Goal: Information Seeking & Learning: Learn about a topic

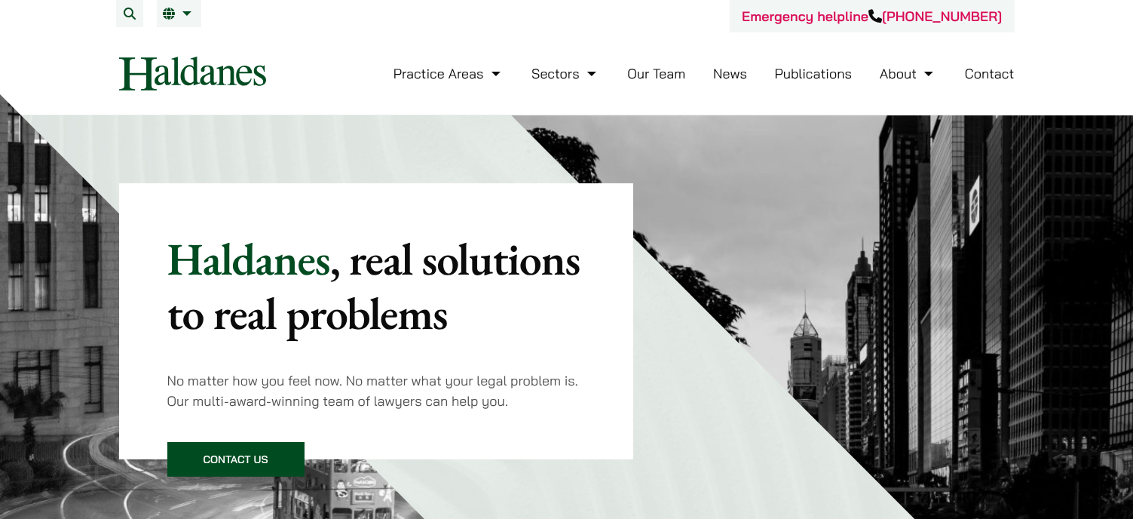
click at [801, 77] on link "Publications" at bounding box center [814, 73] width 78 height 17
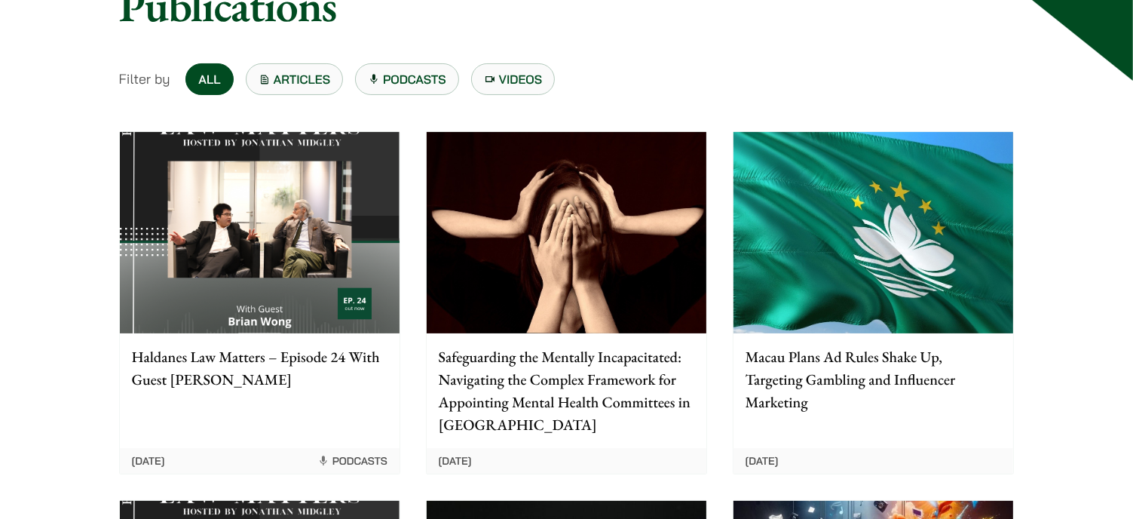
scroll to position [226, 0]
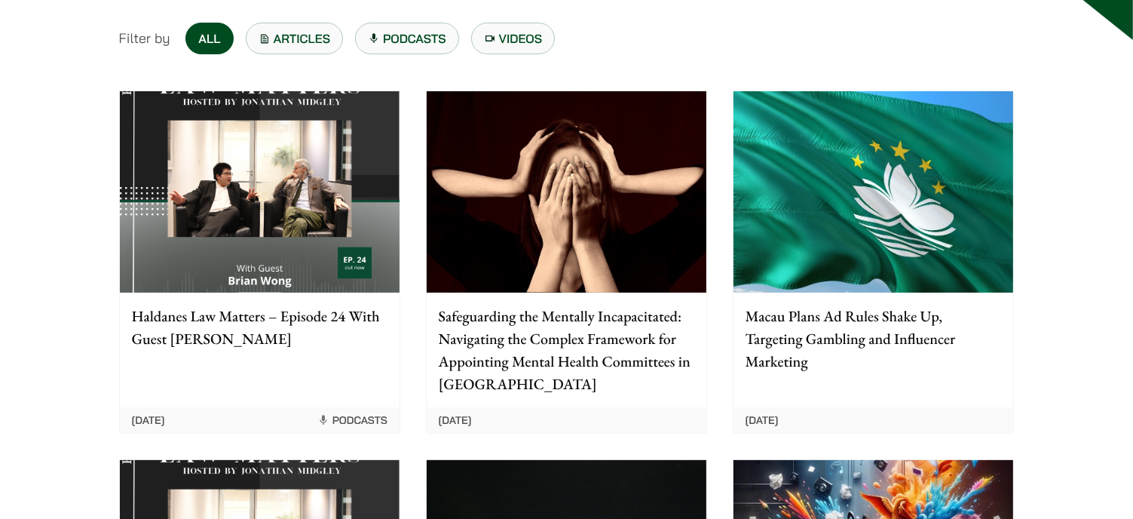
click at [571, 332] on p "Safeguarding the Mentally Incapacitated: Navigating the Complex Framework for A…" at bounding box center [567, 350] width 256 height 90
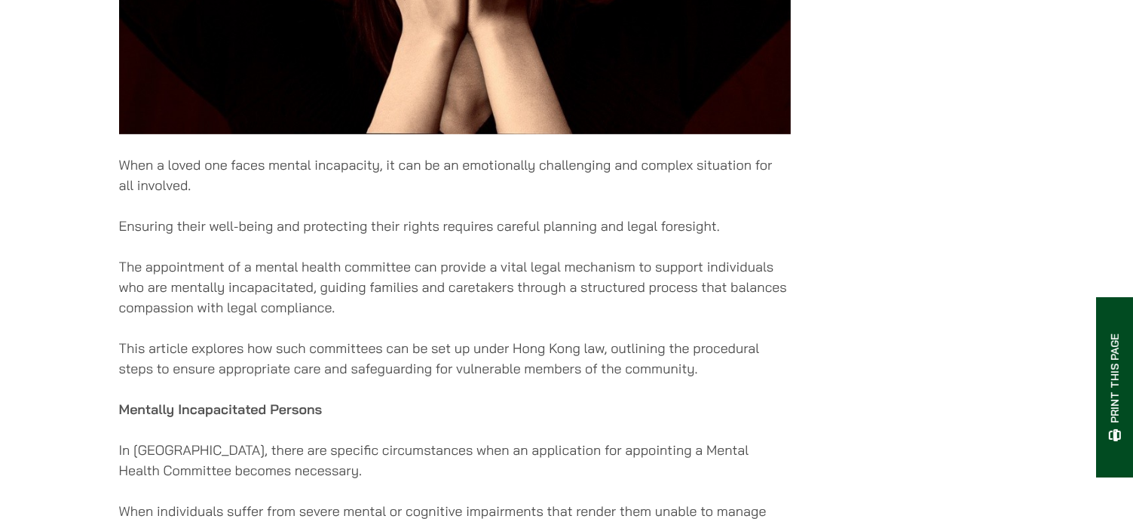
scroll to position [754, 0]
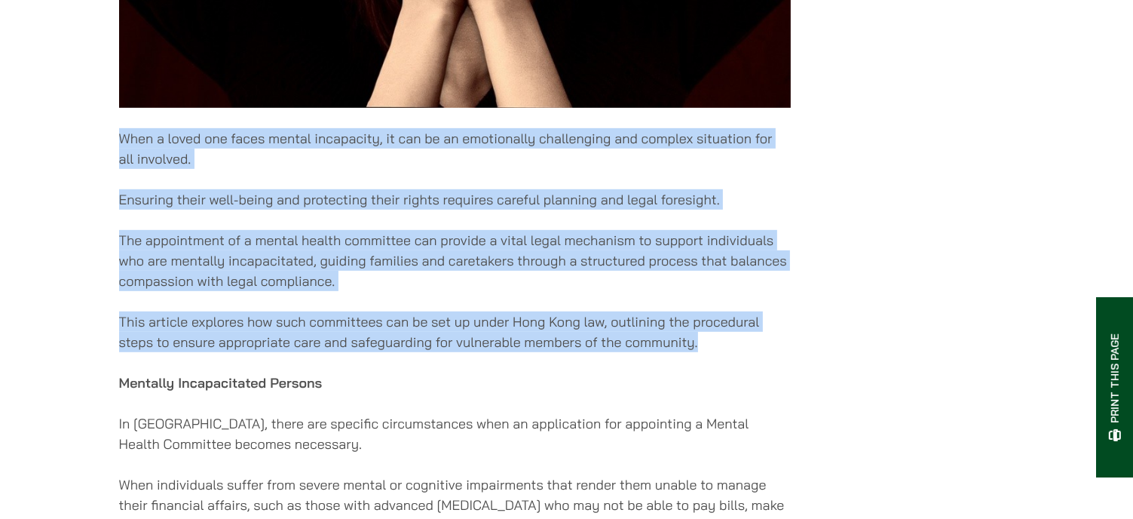
drag, startPoint x: 121, startPoint y: 148, endPoint x: 714, endPoint y: 361, distance: 629.7
copy div "When a loved one faces mental incapacity, it can be an emotionally challenging …"
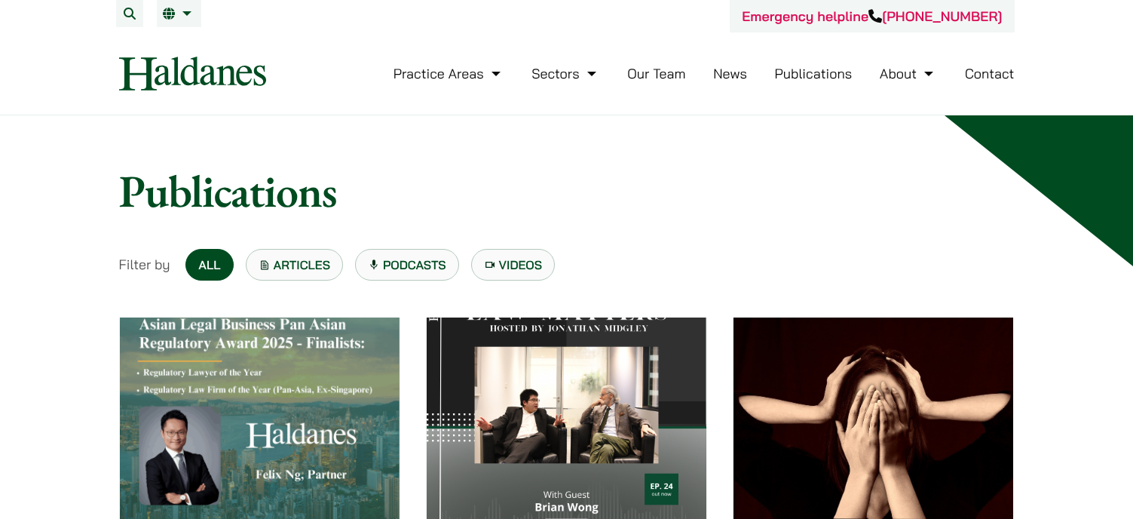
scroll to position [226, 0]
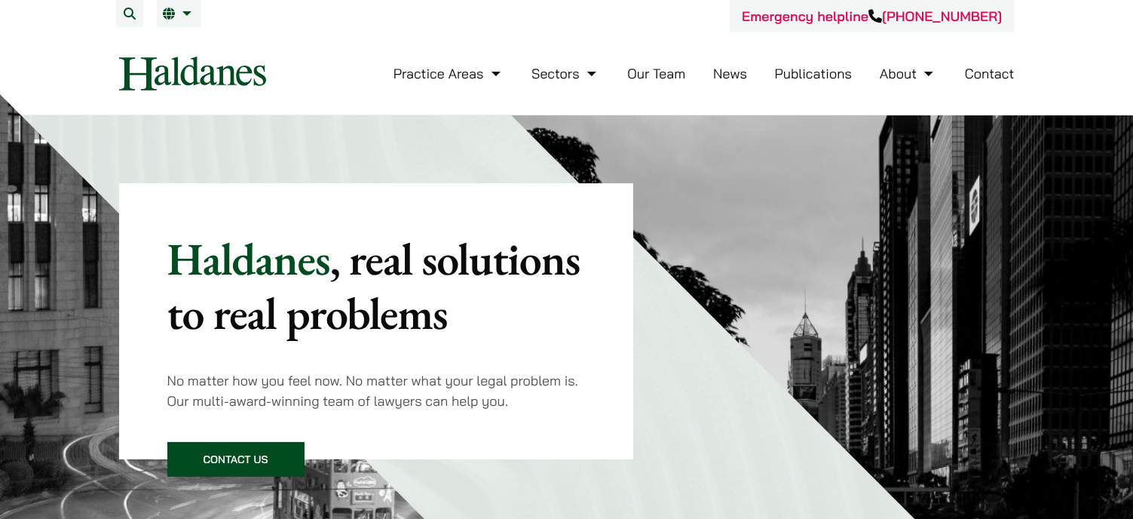
click at [654, 75] on link "Our Team" at bounding box center [656, 73] width 58 height 17
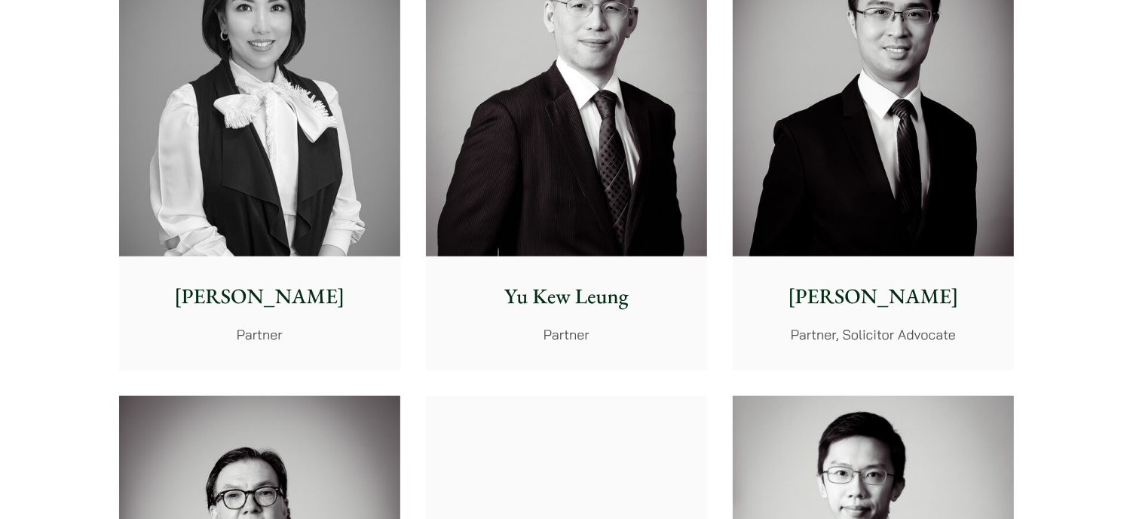
scroll to position [1508, 0]
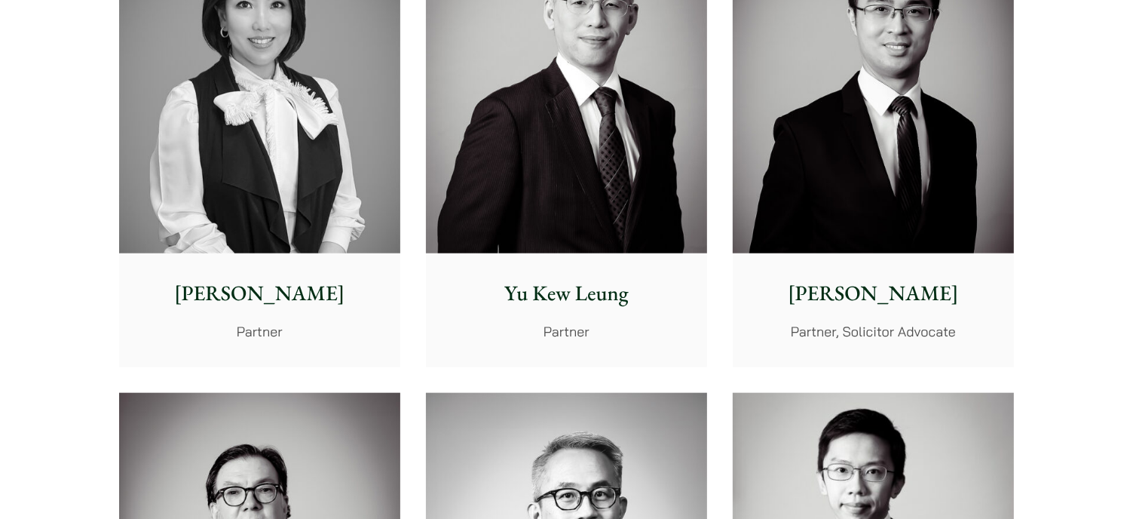
click at [853, 167] on img at bounding box center [873, 77] width 281 height 352
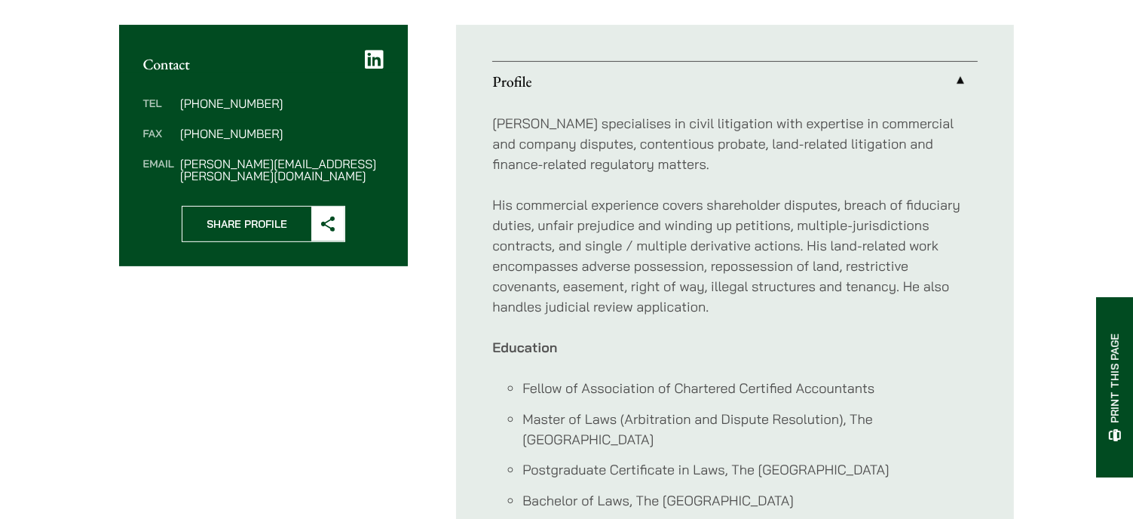
scroll to position [678, 0]
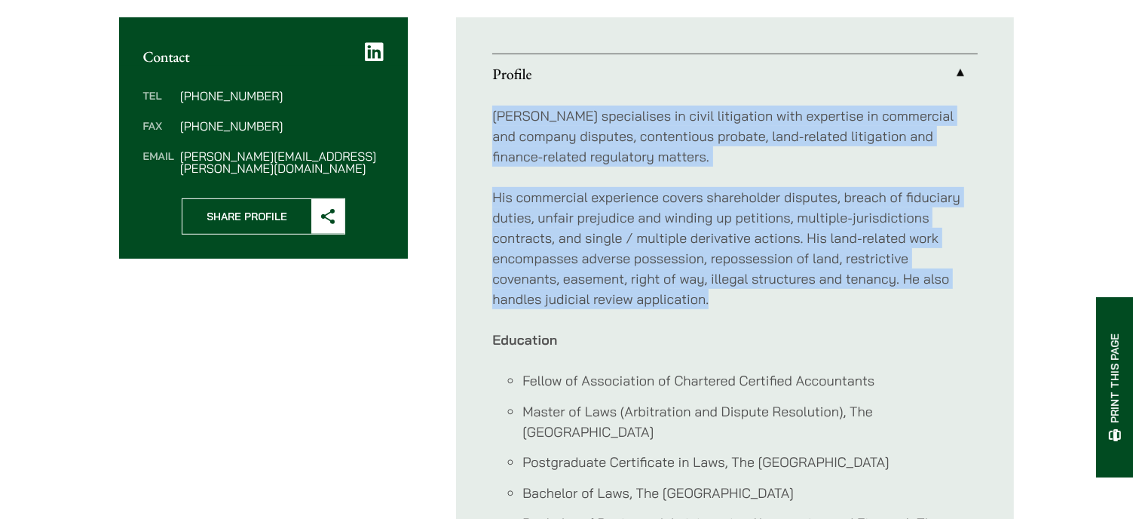
drag, startPoint x: 495, startPoint y: 91, endPoint x: 720, endPoint y: 277, distance: 291.9
click at [720, 277] on div "Nathan specialises in civil litigation with expertise in commercial and company…" at bounding box center [734, 329] width 485 height 472
copy div "Nathan specialises in civil litigation with expertise in commercial and company…"
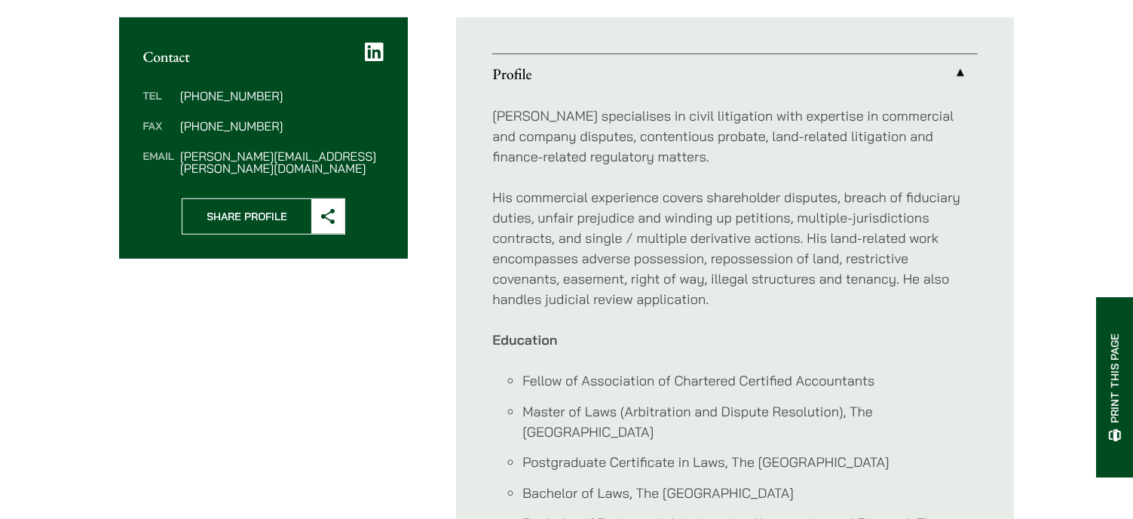
click at [737, 306] on div "Nathan specialises in civil litigation with expertise in commercial and company…" at bounding box center [734, 329] width 485 height 472
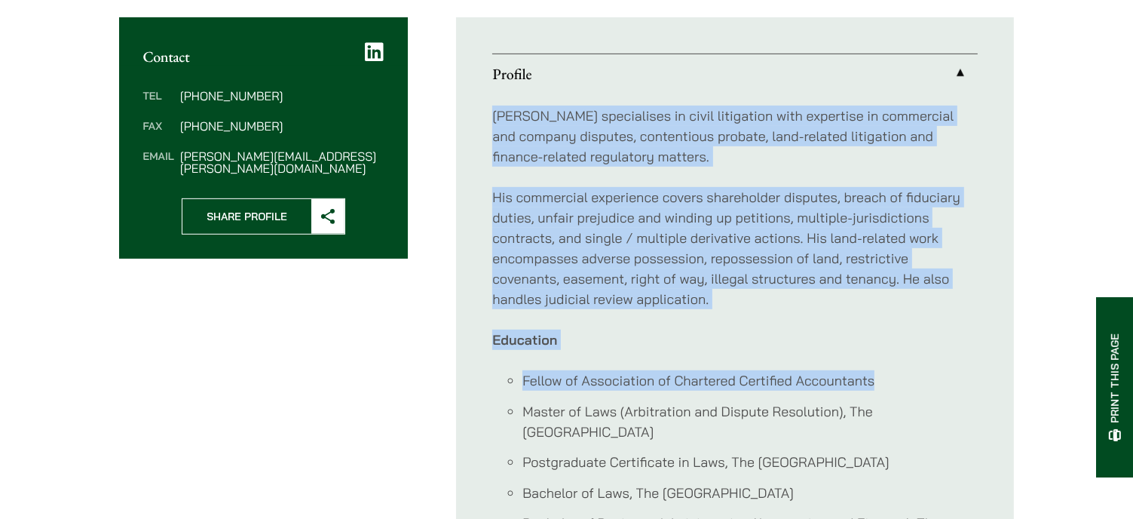
drag, startPoint x: 494, startPoint y: 95, endPoint x: 884, endPoint y: 344, distance: 463.0
click at [884, 344] on div "Nathan specialises in civil litigation with expertise in commercial and company…" at bounding box center [734, 329] width 485 height 472
copy div "Nathan specialises in civil litigation with expertise in commercial and company…"
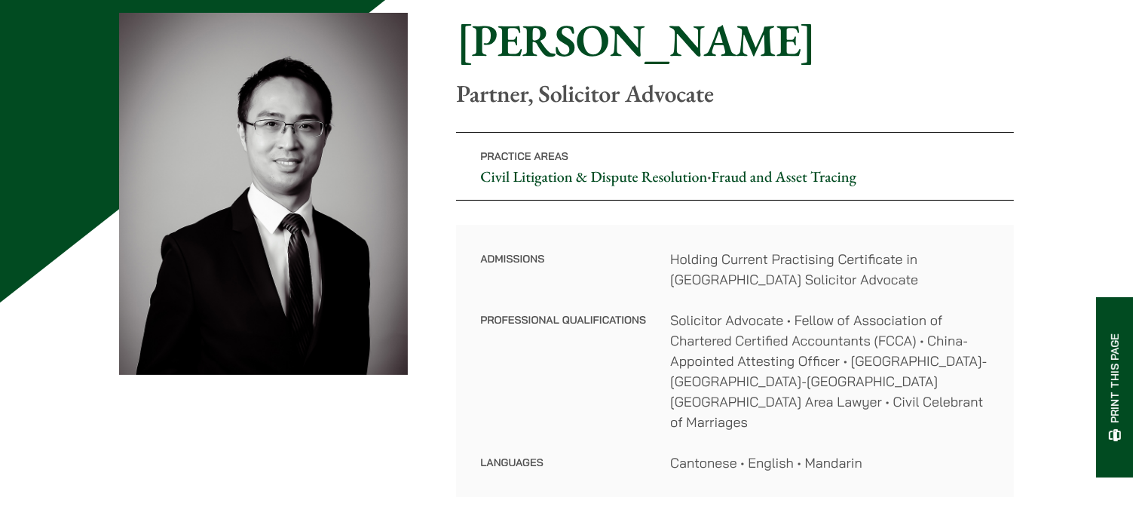
scroll to position [0, 0]
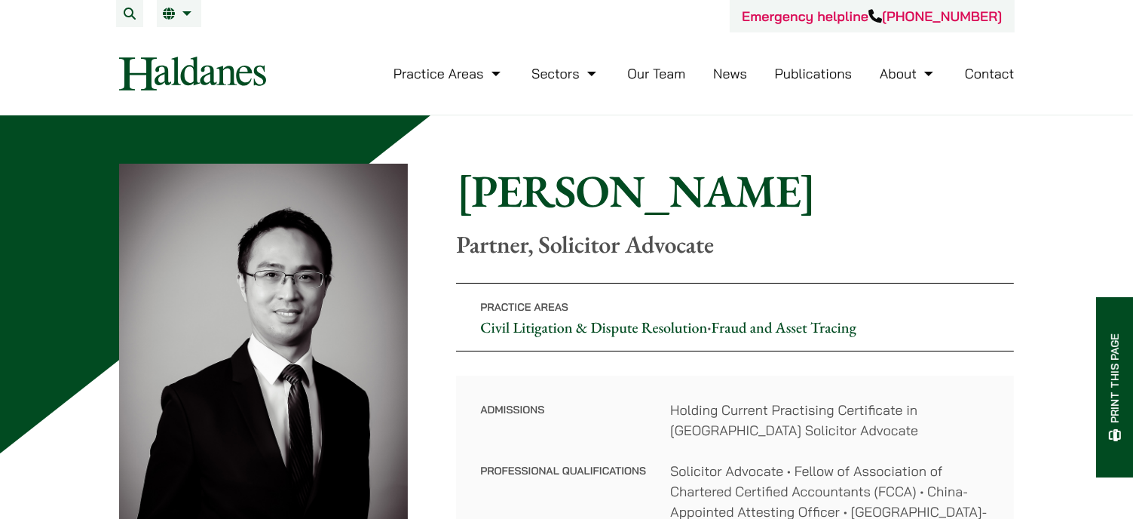
click at [801, 73] on link "Publications" at bounding box center [814, 73] width 78 height 17
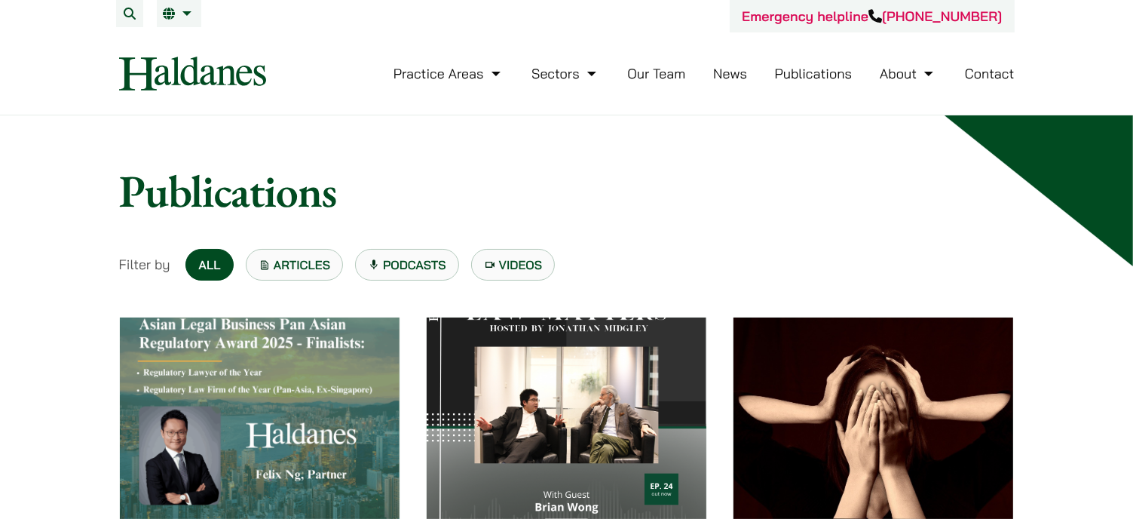
click at [299, 265] on link "Articles" at bounding box center [295, 265] width 98 height 32
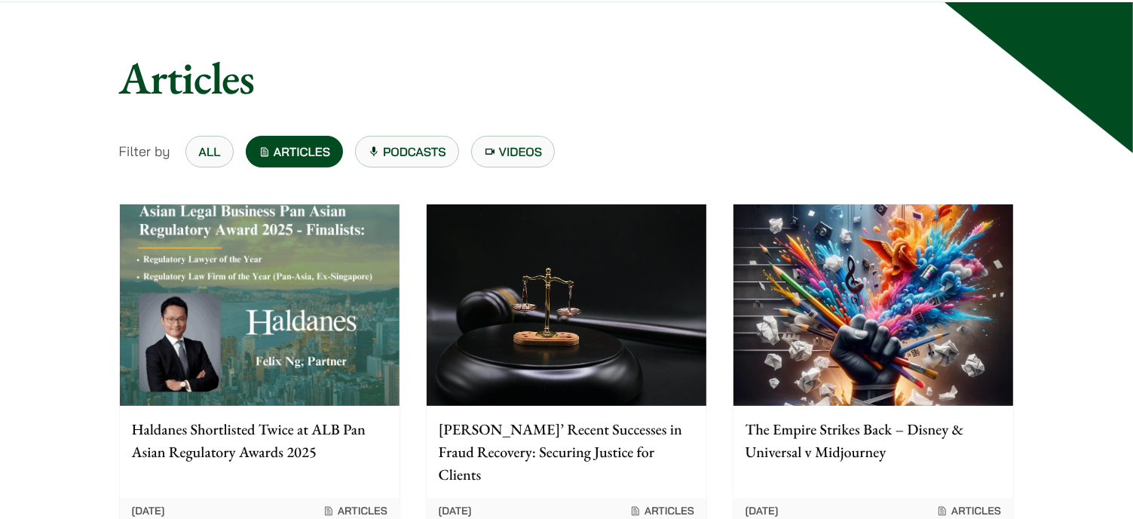
scroll to position [75, 0]
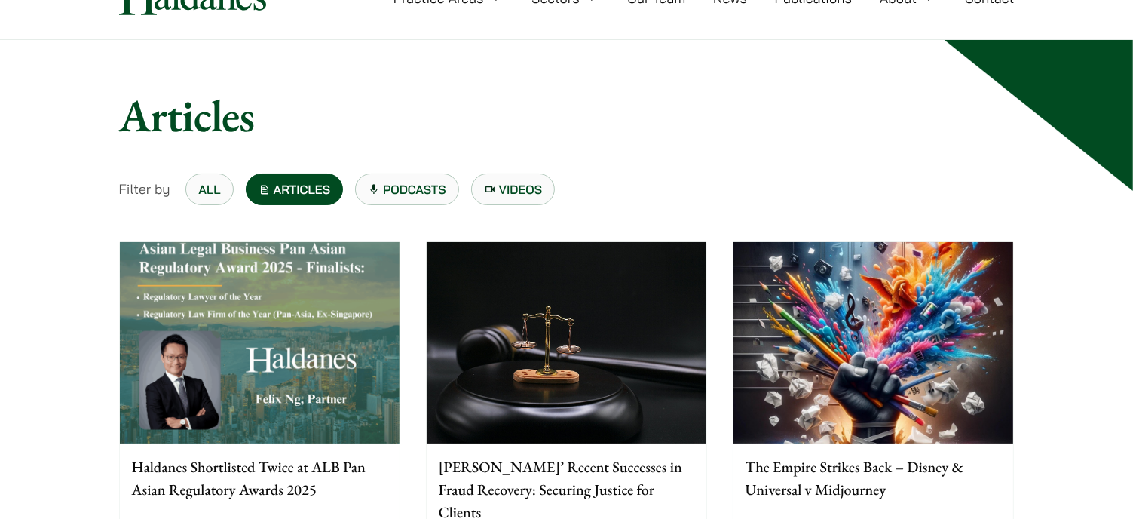
click at [208, 194] on link "All" at bounding box center [208, 189] width 47 height 32
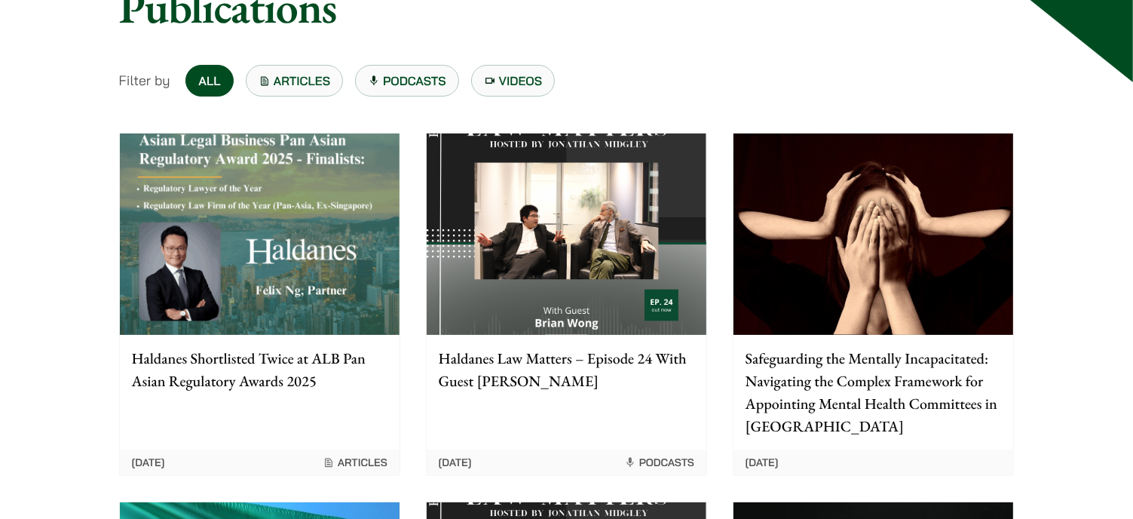
scroll to position [226, 0]
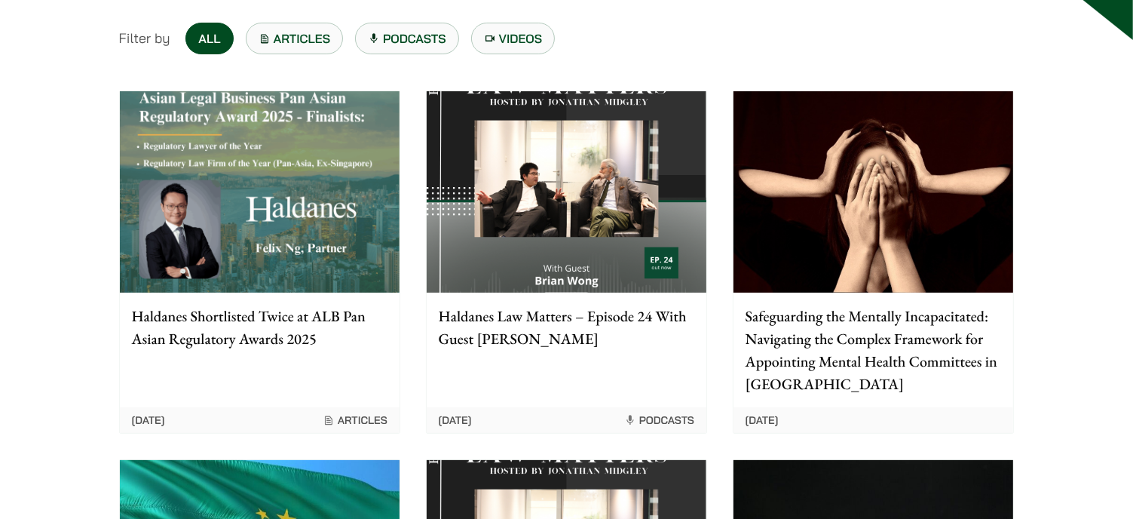
click at [851, 343] on p "Safeguarding the Mentally Incapacitated: Navigating the Complex Framework for A…" at bounding box center [874, 350] width 256 height 90
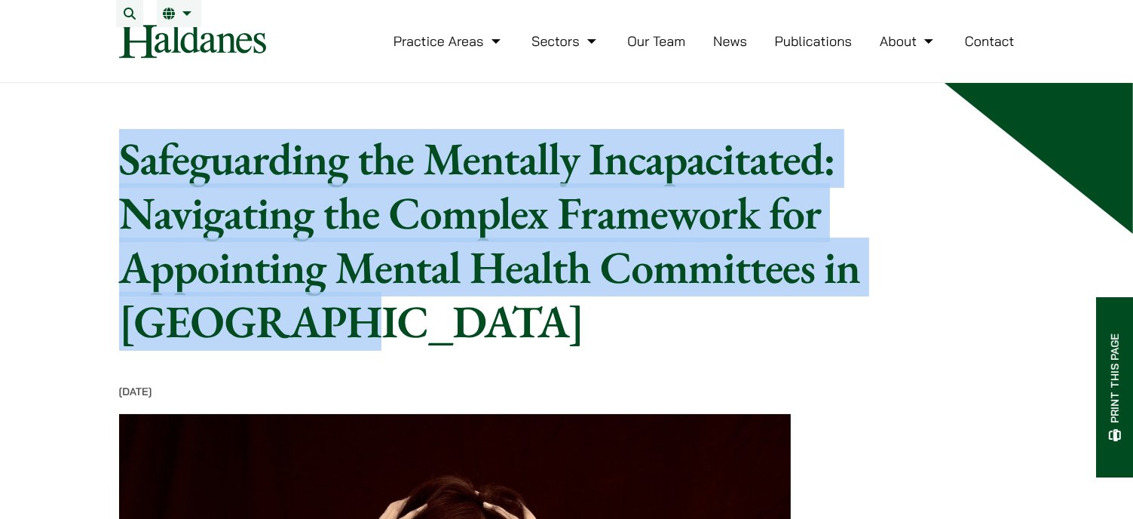
drag, startPoint x: 124, startPoint y: 168, endPoint x: 345, endPoint y: 324, distance: 271.0
click at [345, 324] on h1 "Safeguarding the Mentally Incapacitated: Navigating the Complex Framework for A…" at bounding box center [510, 239] width 782 height 217
copy h1 "Safeguarding the Mentally Incapacitated: Navigating the Complex Framework for A…"
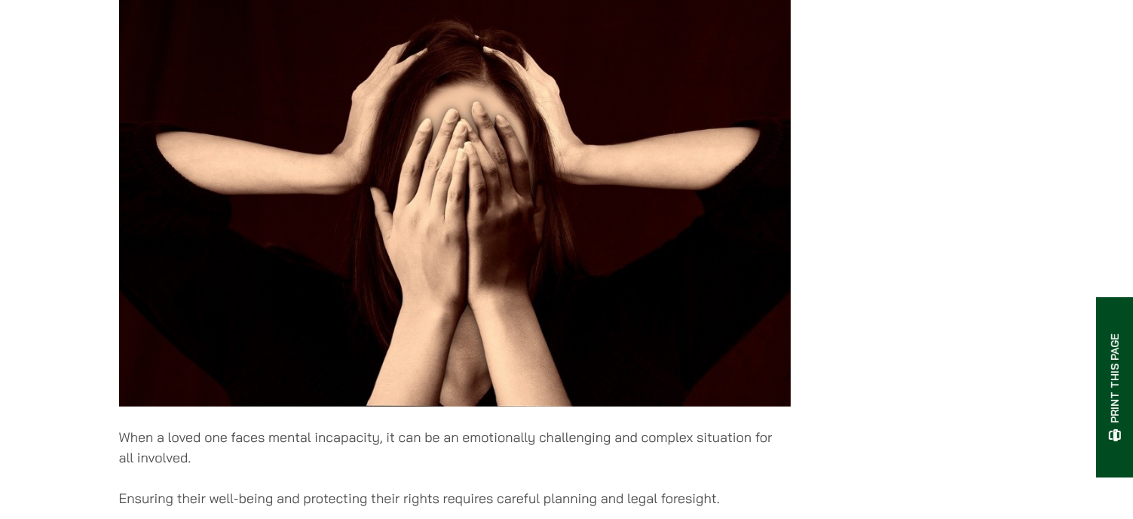
scroll to position [452, 0]
